Goal: Task Accomplishment & Management: Manage account settings

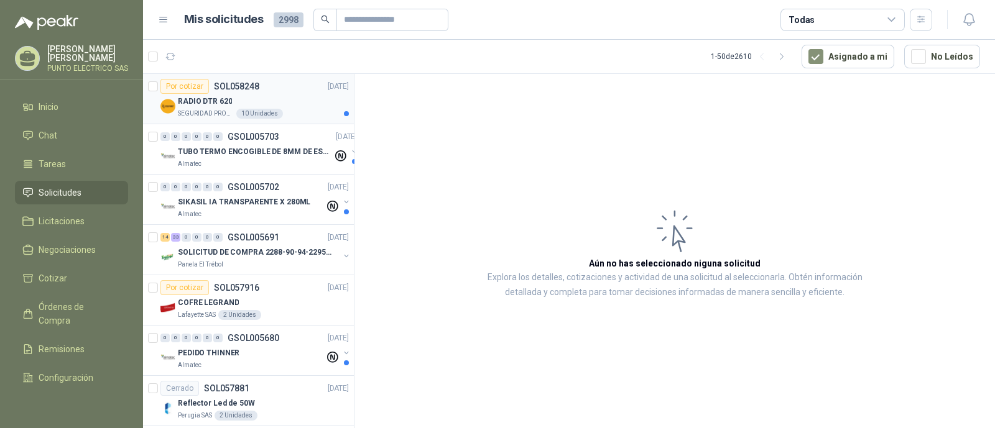
click at [310, 99] on div "RADIO DTR 620" at bounding box center [263, 101] width 171 height 15
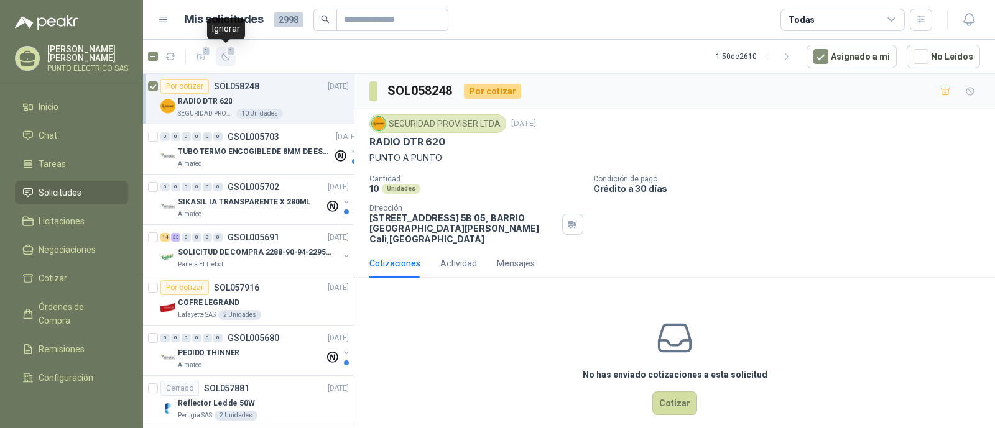
click at [227, 54] on span "1" at bounding box center [231, 51] width 9 height 10
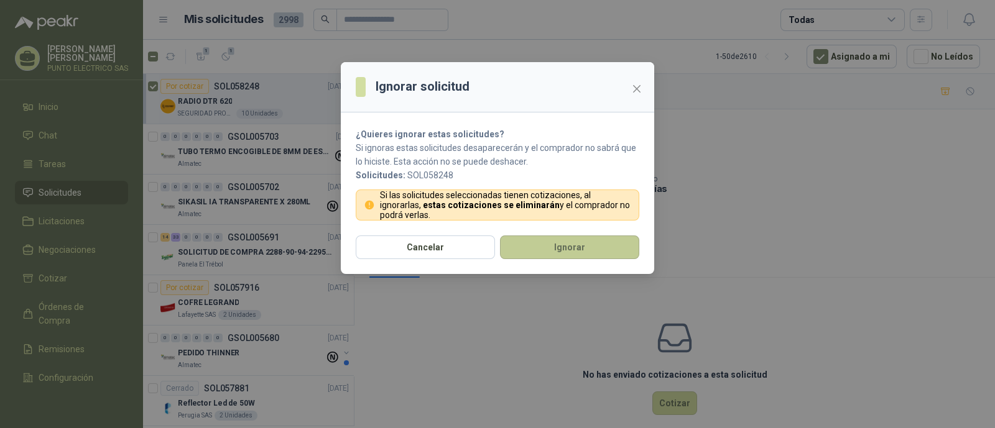
click at [575, 247] on button "Ignorar" at bounding box center [569, 248] width 139 height 24
